Goal: Register for event/course

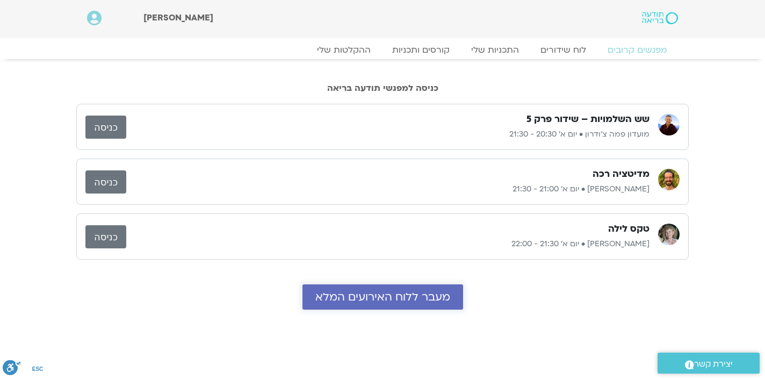
click at [385, 291] on span "מעבר ללוח האירועים המלא" at bounding box center [382, 297] width 135 height 12
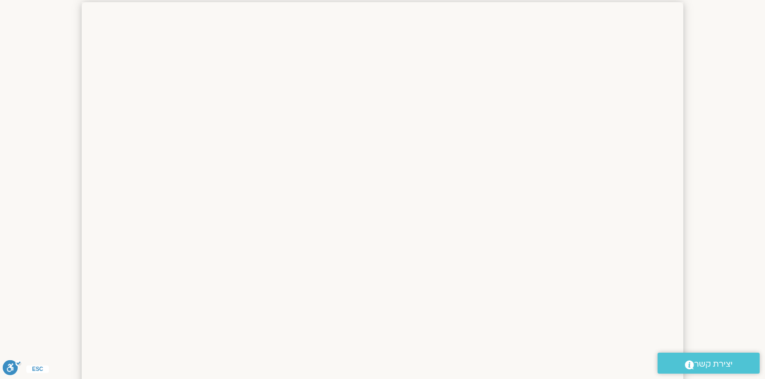
scroll to position [962, 0]
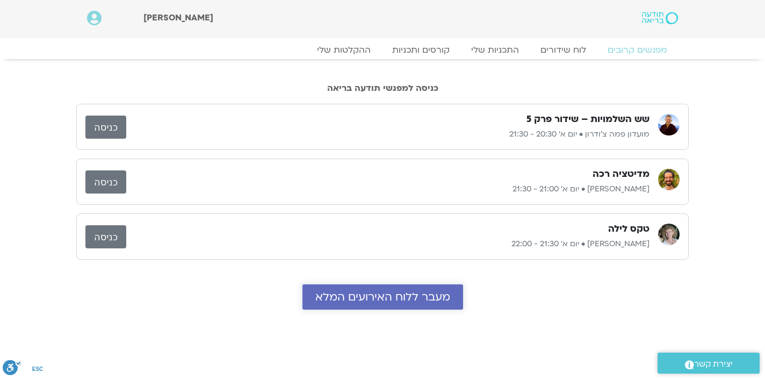
click at [397, 300] on span "מעבר ללוח האירועים המלא" at bounding box center [382, 297] width 135 height 12
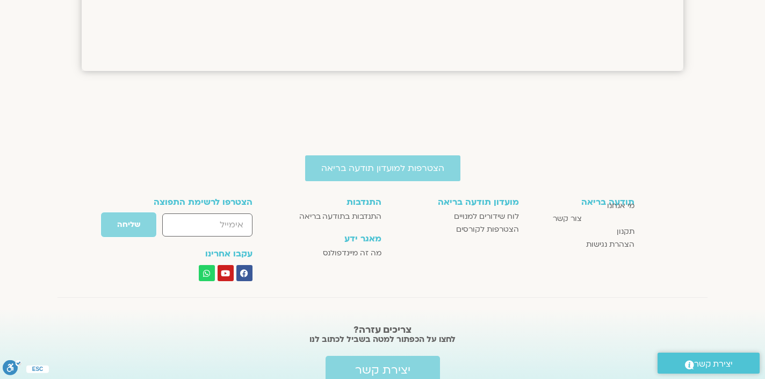
scroll to position [1698, 0]
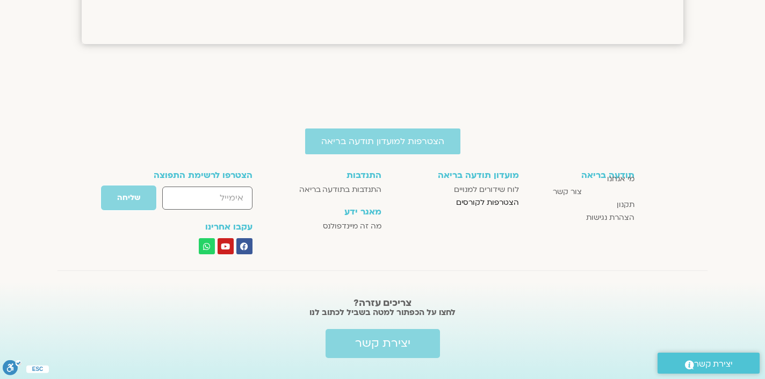
click at [468, 202] on span "הצטרפות לקורסים" at bounding box center [487, 202] width 63 height 13
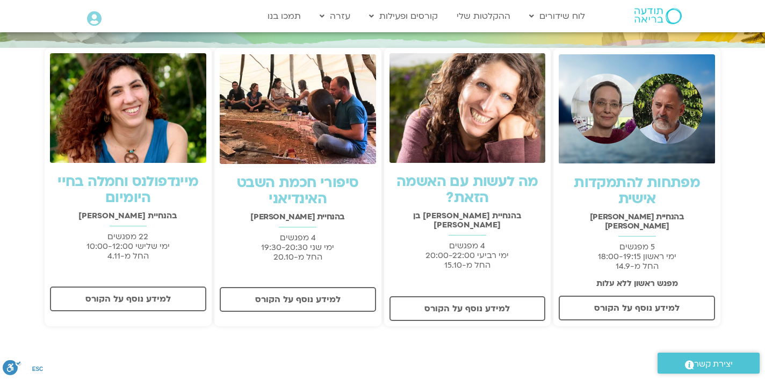
scroll to position [188, 0]
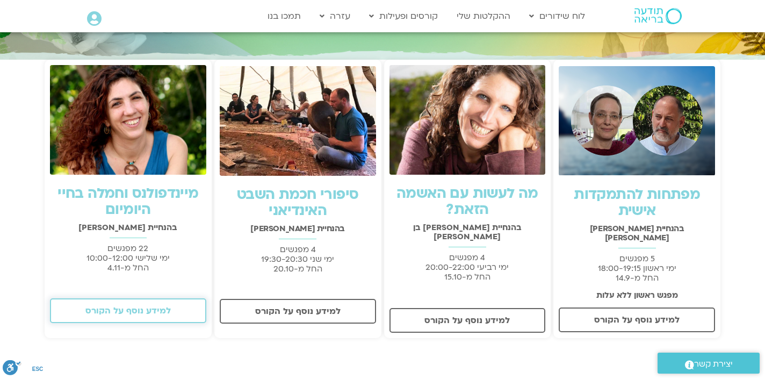
click at [131, 307] on span "למידע נוסף על הקורס" at bounding box center [127, 311] width 85 height 10
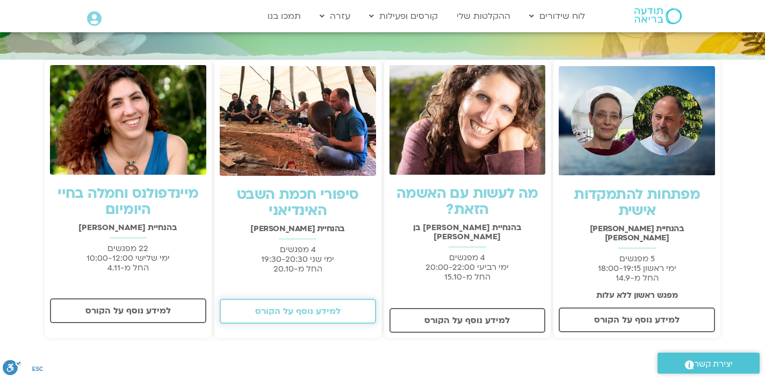
click at [299, 308] on span "למידע נוסף על הקורס" at bounding box center [297, 311] width 85 height 10
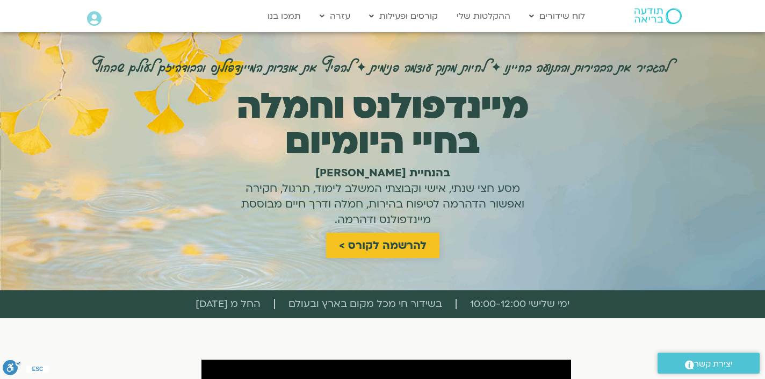
click at [377, 240] on span "להרשמה לקורס >" at bounding box center [383, 245] width 88 height 12
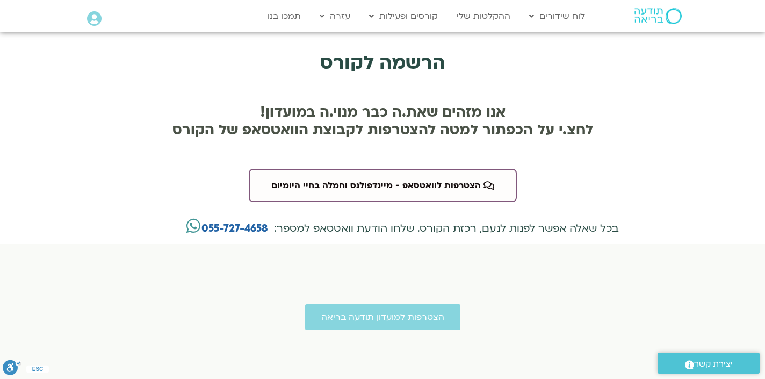
scroll to position [2527, 0]
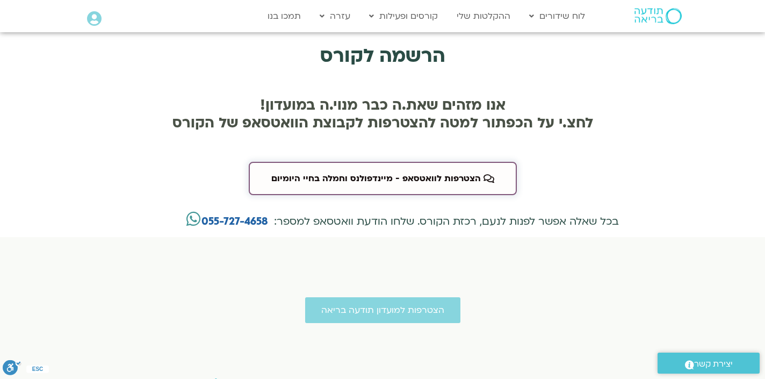
click at [389, 173] on span "הצטרפות לוואטסאפ - מיינדפולנס וחמלה בחיי היומיום" at bounding box center [375, 178] width 209 height 10
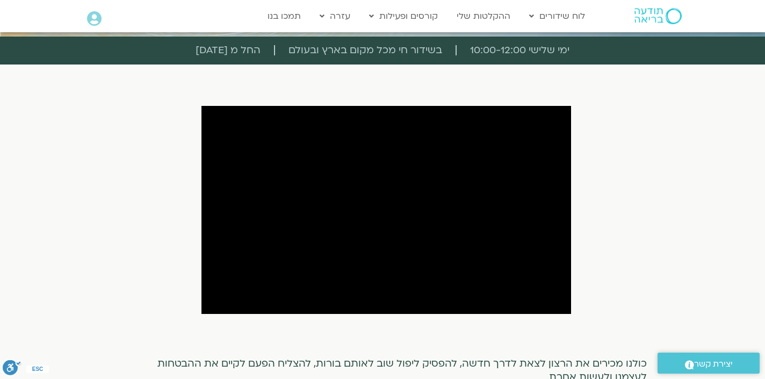
scroll to position [254, 0]
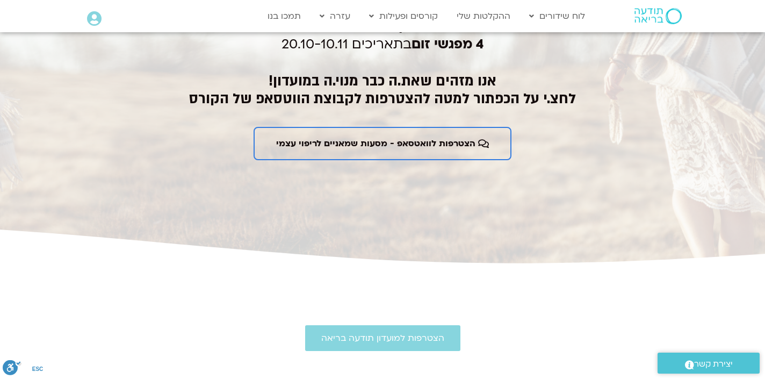
scroll to position [1746, 0]
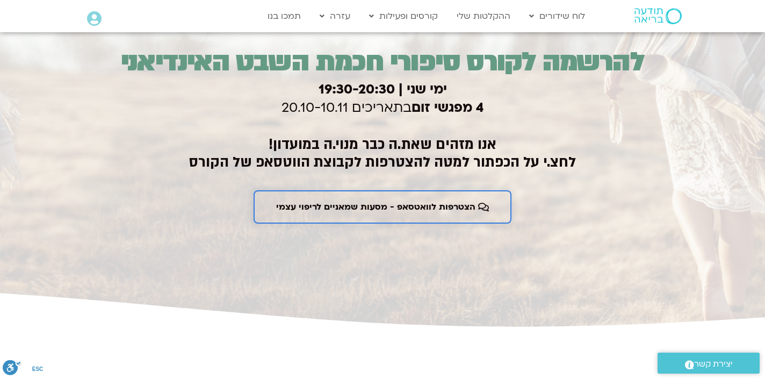
click at [354, 212] on span "הצטרפות לוואטסאפ - מסעות שמאניים לריפוי עצמי" at bounding box center [375, 207] width 199 height 10
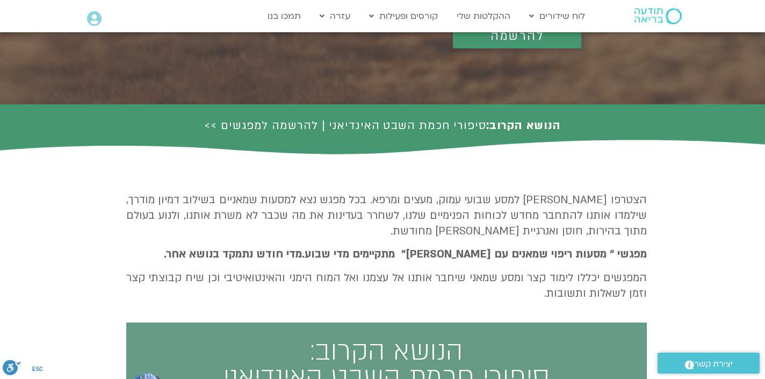
scroll to position [0, 0]
